Goal: Information Seeking & Learning: Find specific fact

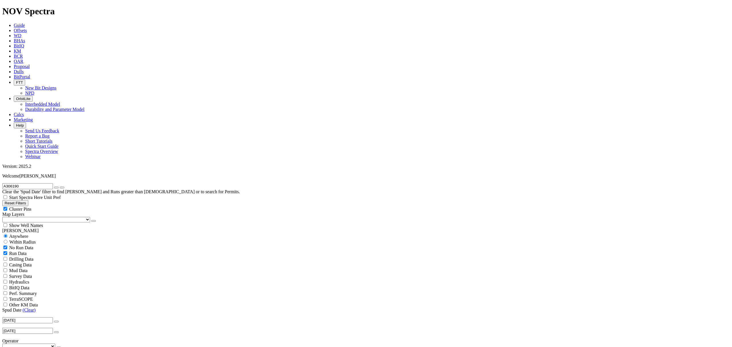
drag, startPoint x: 30, startPoint y: 25, endPoint x: -30, endPoint y: 22, distance: 59.8
type input "A315043"
radio input "false"
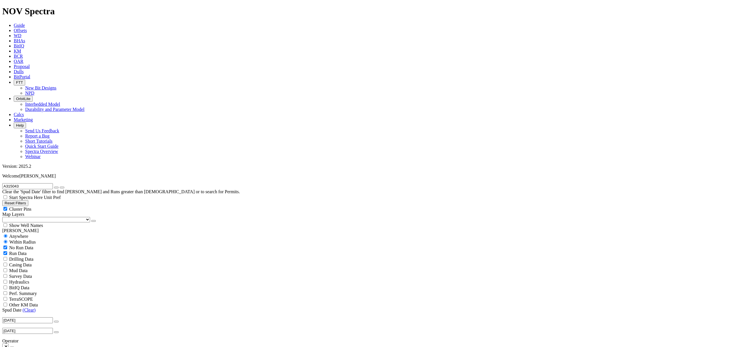
radio input "true"
click at [64, 187] on button "submit" at bounding box center [62, 188] width 5 height 2
click at [7, 234] on input "radio" at bounding box center [6, 236] width 4 height 4
radio input "true"
radio input "false"
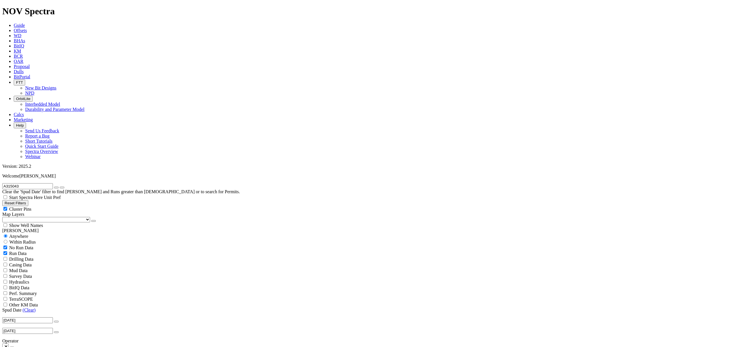
radio input "false"
radio input "true"
click at [56, 187] on icon "button" at bounding box center [56, 187] width 0 height 0
click at [16, 183] on input "text" at bounding box center [27, 186] width 51 height 6
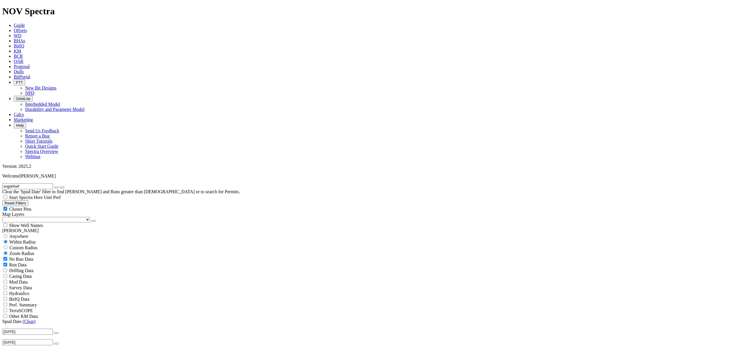
type input "sugarloaf"
click at [60, 187] on button "submit" at bounding box center [62, 188] width 5 height 2
click at [7, 234] on input "radio" at bounding box center [6, 236] width 4 height 4
radio input "true"
radio input "false"
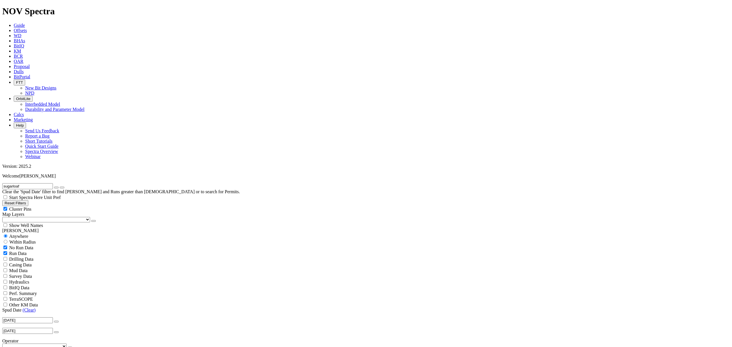
scroll to position [790, 0]
radio input "false"
radio input "true"
